Goal: Task Accomplishment & Management: Use online tool/utility

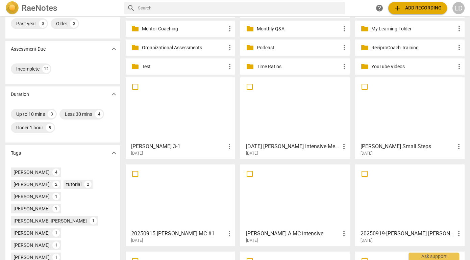
scroll to position [84, 0]
click at [191, 111] on div at bounding box center [180, 110] width 105 height 60
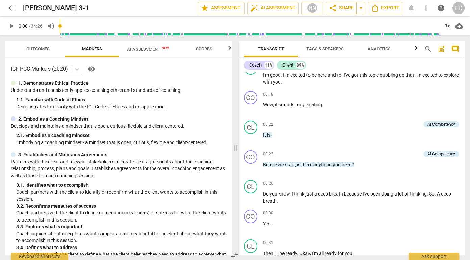
click at [249, 111] on span "play_arrow" at bounding box center [251, 109] width 8 height 8
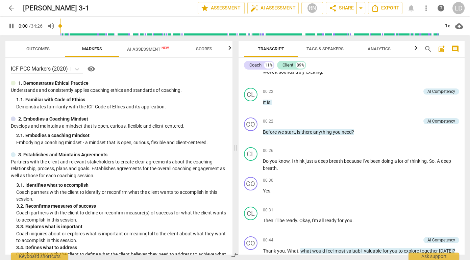
scroll to position [141, 0]
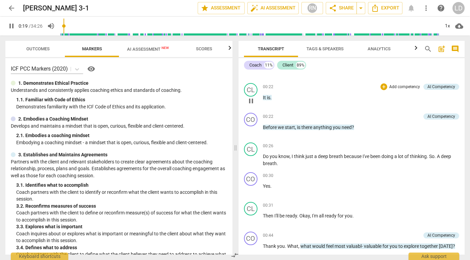
click at [248, 101] on span "pause" at bounding box center [251, 101] width 8 height 8
type input "20"
click at [9, 5] on span "arrow_back" at bounding box center [11, 8] width 8 height 8
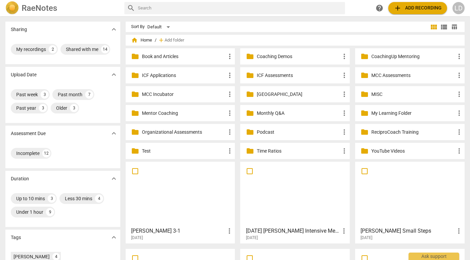
click at [190, 91] on p "MCC Incubator" at bounding box center [184, 94] width 84 height 7
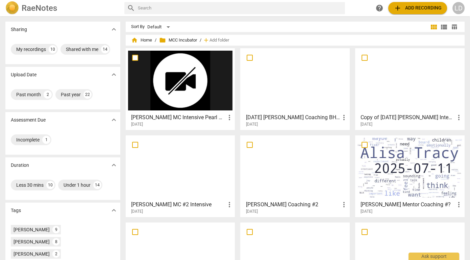
click at [278, 96] on div at bounding box center [295, 81] width 105 height 60
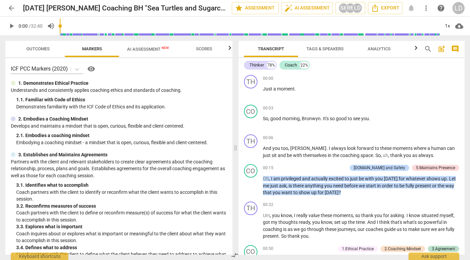
type input "503"
click at [163, 18] on input "range" at bounding box center [250, 26] width 380 height 22
click at [157, 48] on span "AI Assessment New" at bounding box center [148, 49] width 42 height 5
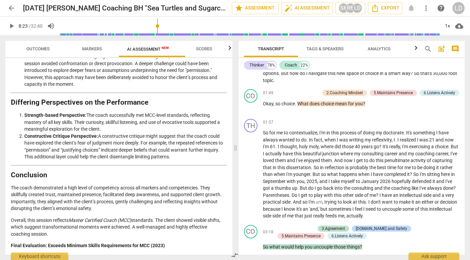
scroll to position [311, 0]
click at [459, 25] on span "cloud_download" at bounding box center [459, 26] width 8 height 8
click at [263, 109] on div at bounding box center [235, 130] width 470 height 260
click at [264, 39] on span "Um" at bounding box center [266, 36] width 7 height 5
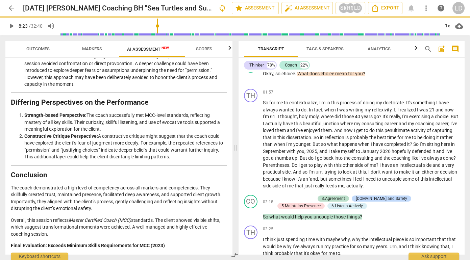
scroll to position [281, 0]
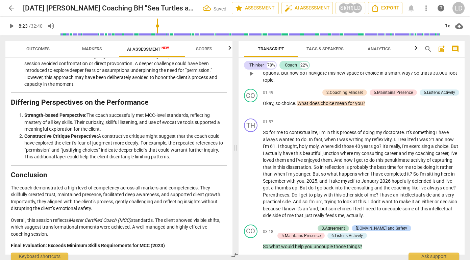
click at [263, 69] on span "And" at bounding box center [267, 66] width 9 height 5
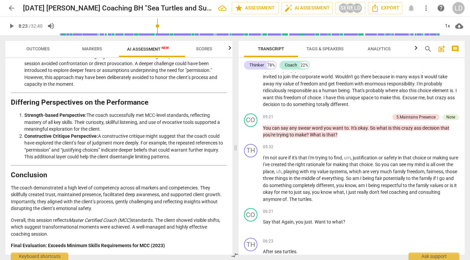
scroll to position [586, 0]
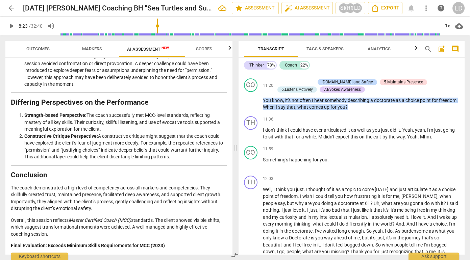
scroll to position [1265, 0]
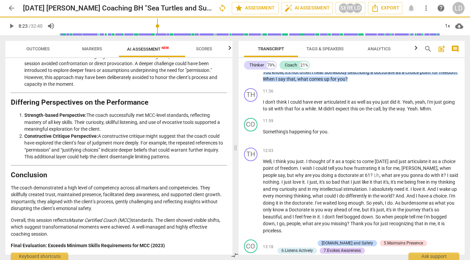
scroll to position [1245, 0]
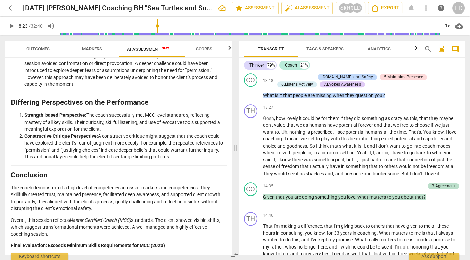
scroll to position [1416, 0]
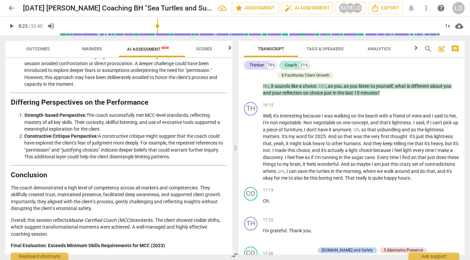
scroll to position [1664, 0]
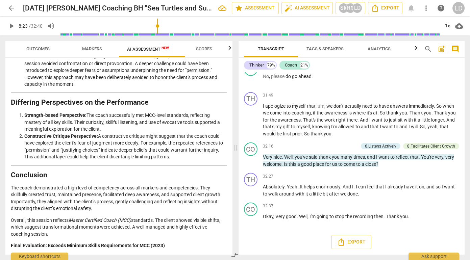
scroll to position [4392, 0]
